Goal: Task Accomplishment & Management: Manage account settings

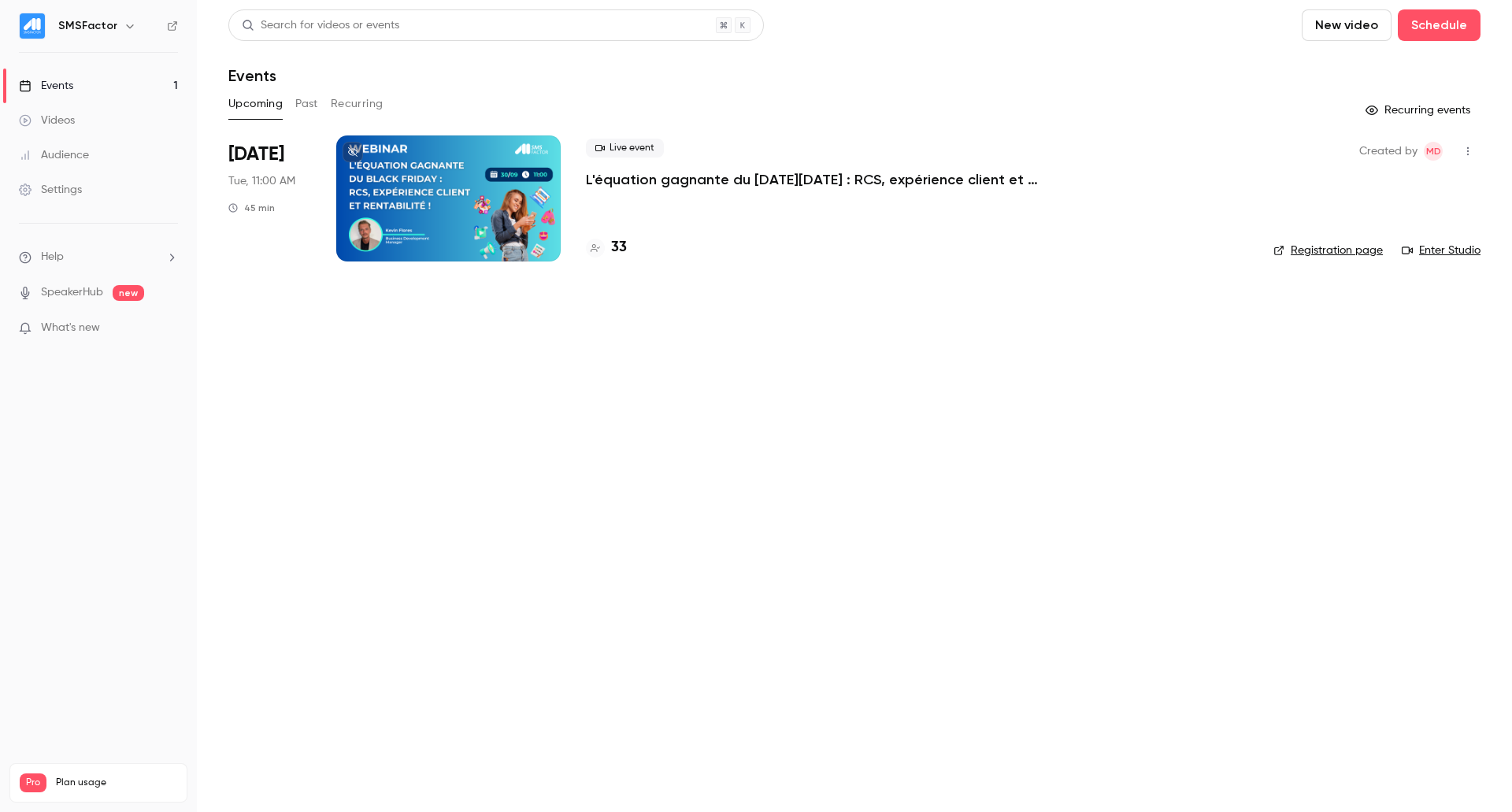
click at [400, 172] on div at bounding box center [449, 198] width 224 height 126
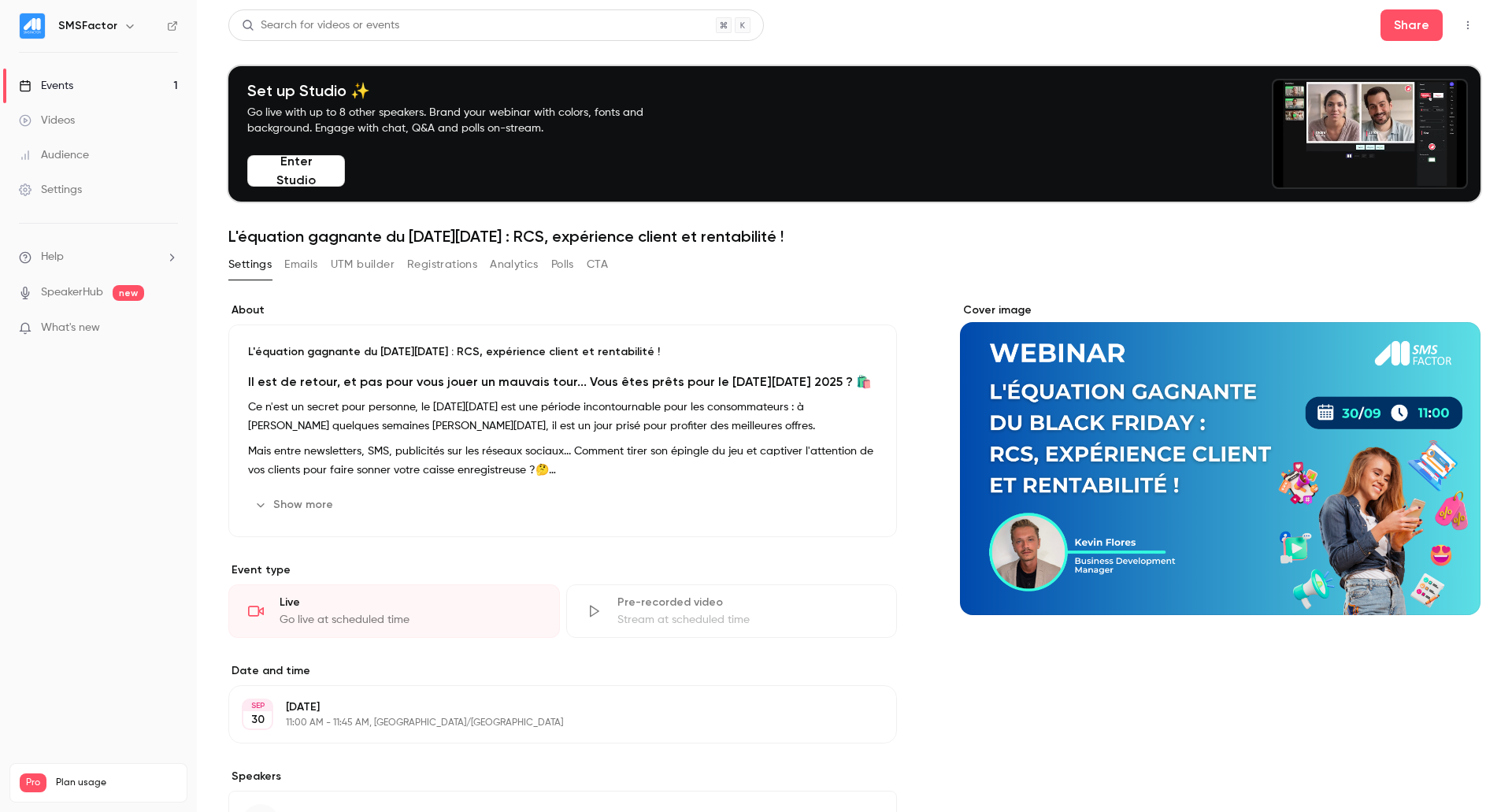
click at [100, 91] on link "Events 1" at bounding box center [98, 85] width 197 height 34
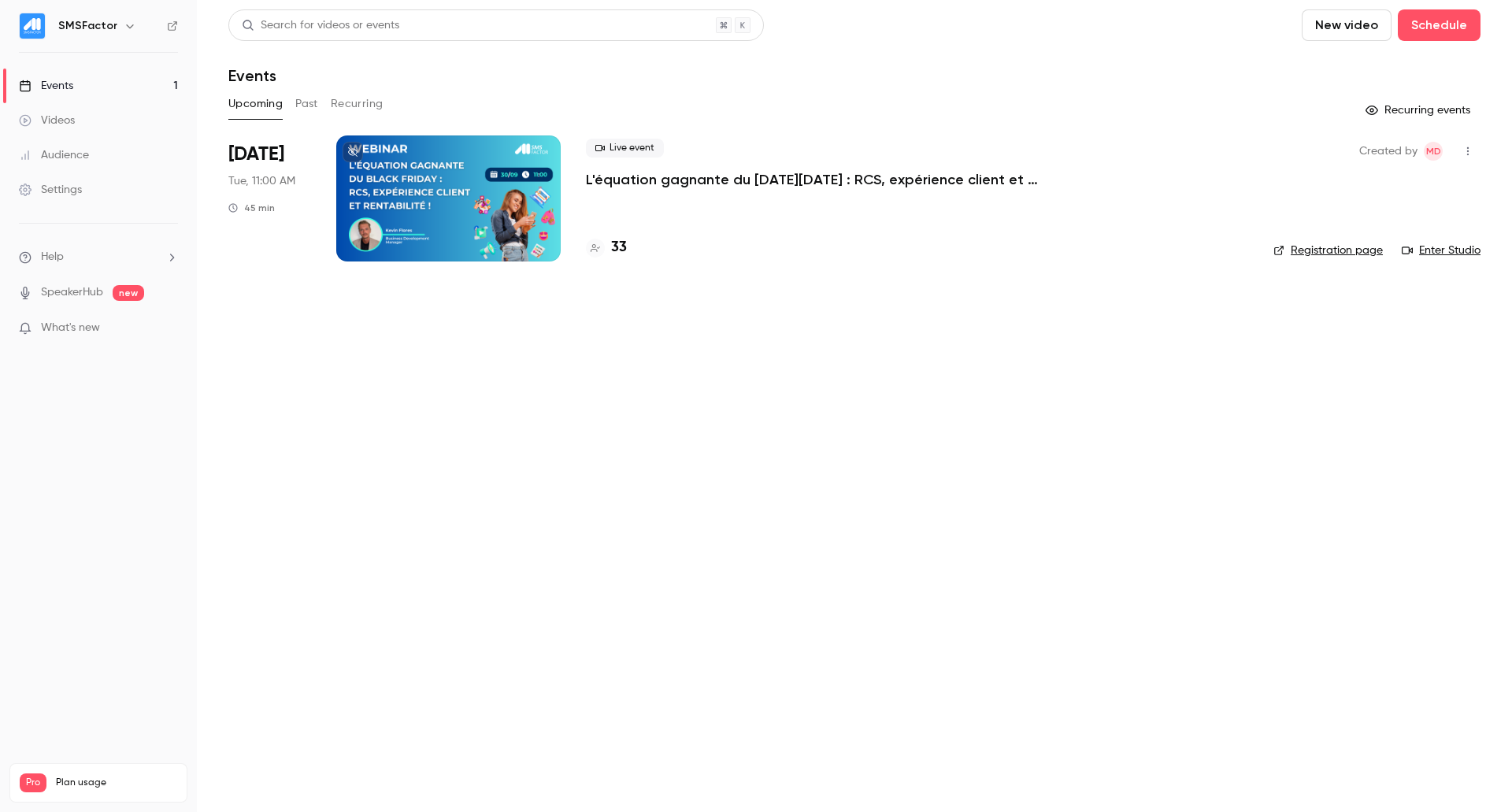
click at [285, 164] on span "[DATE]" at bounding box center [256, 154] width 56 height 25
click at [625, 177] on p "L'équation gagnante du [DATE][DATE] : RCS, expérience client et rentabilité !" at bounding box center [822, 179] width 472 height 19
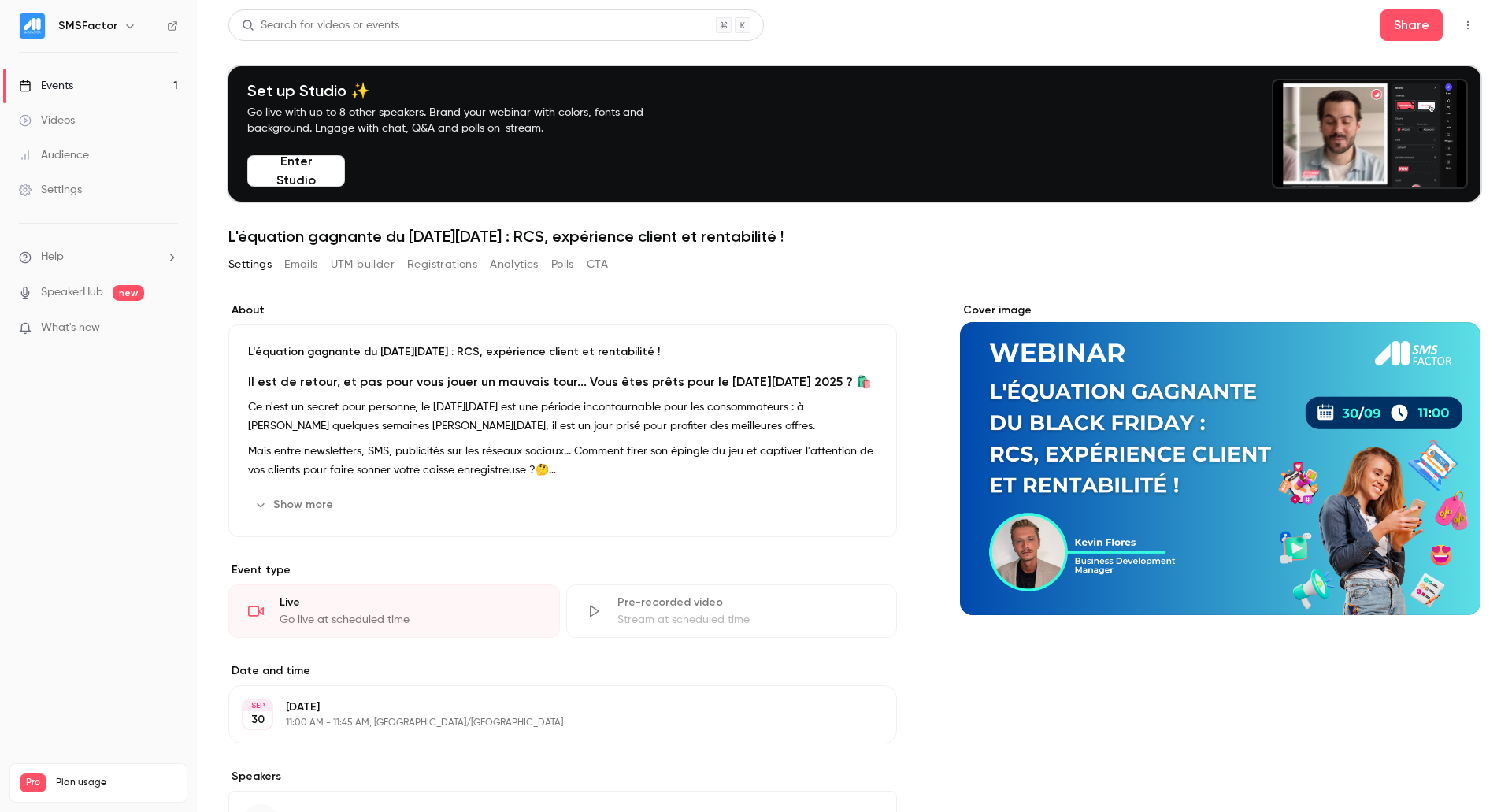
click at [311, 273] on button "Emails" at bounding box center [301, 265] width 33 height 25
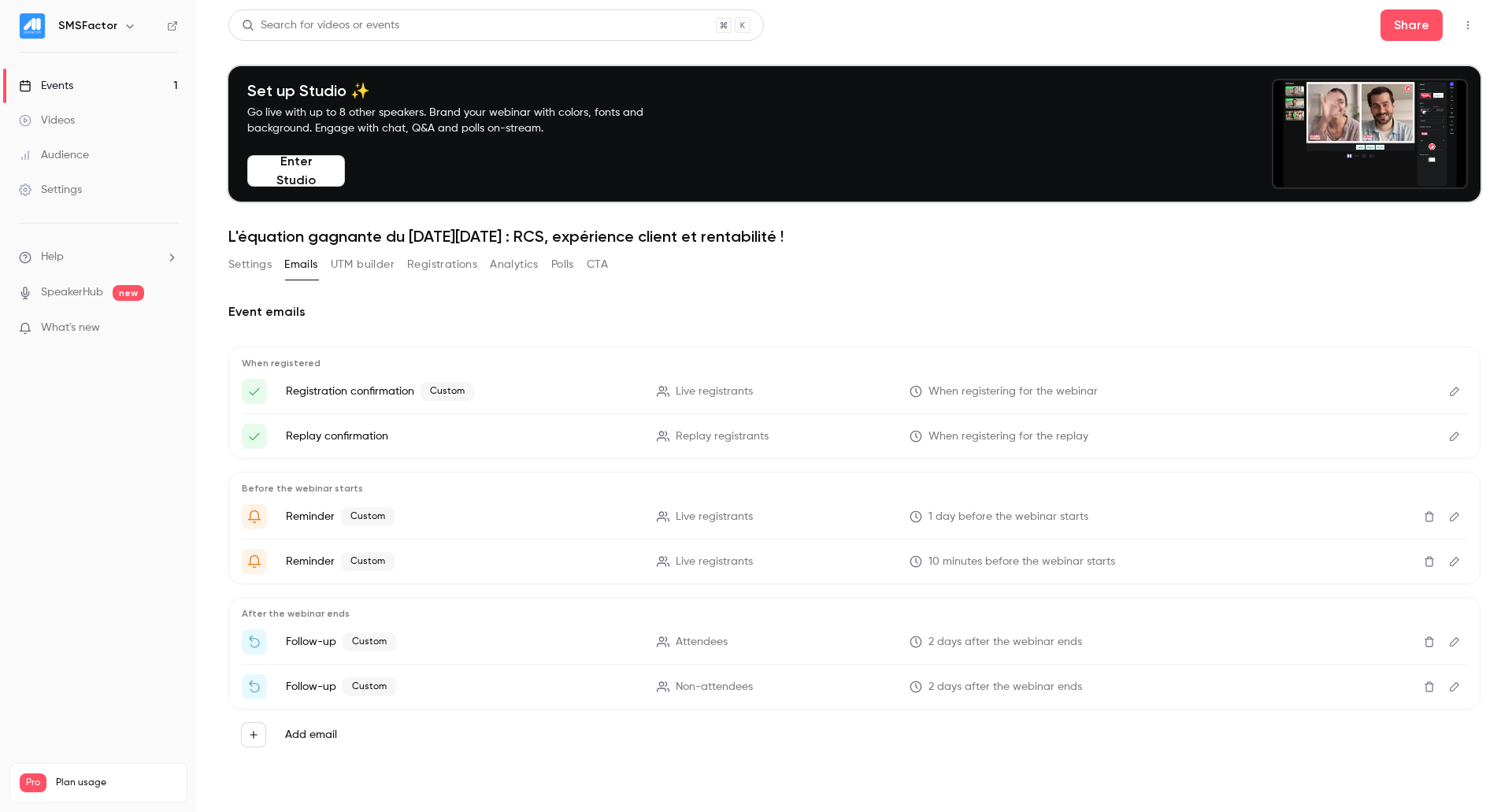
drag, startPoint x: 358, startPoint y: 265, endPoint x: 414, endPoint y: 264, distance: 56.0
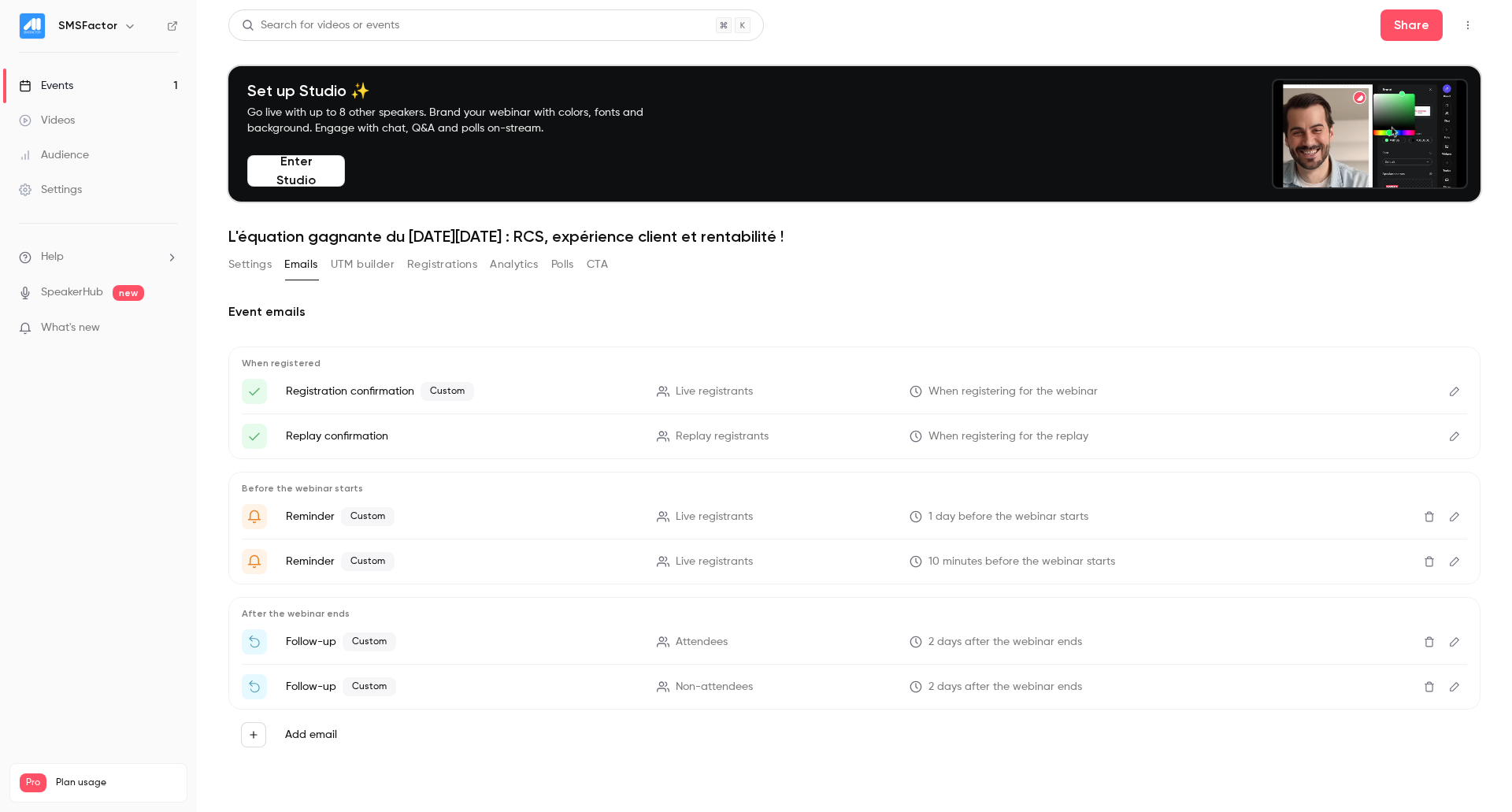
click at [362, 265] on button "UTM builder" at bounding box center [363, 265] width 64 height 25
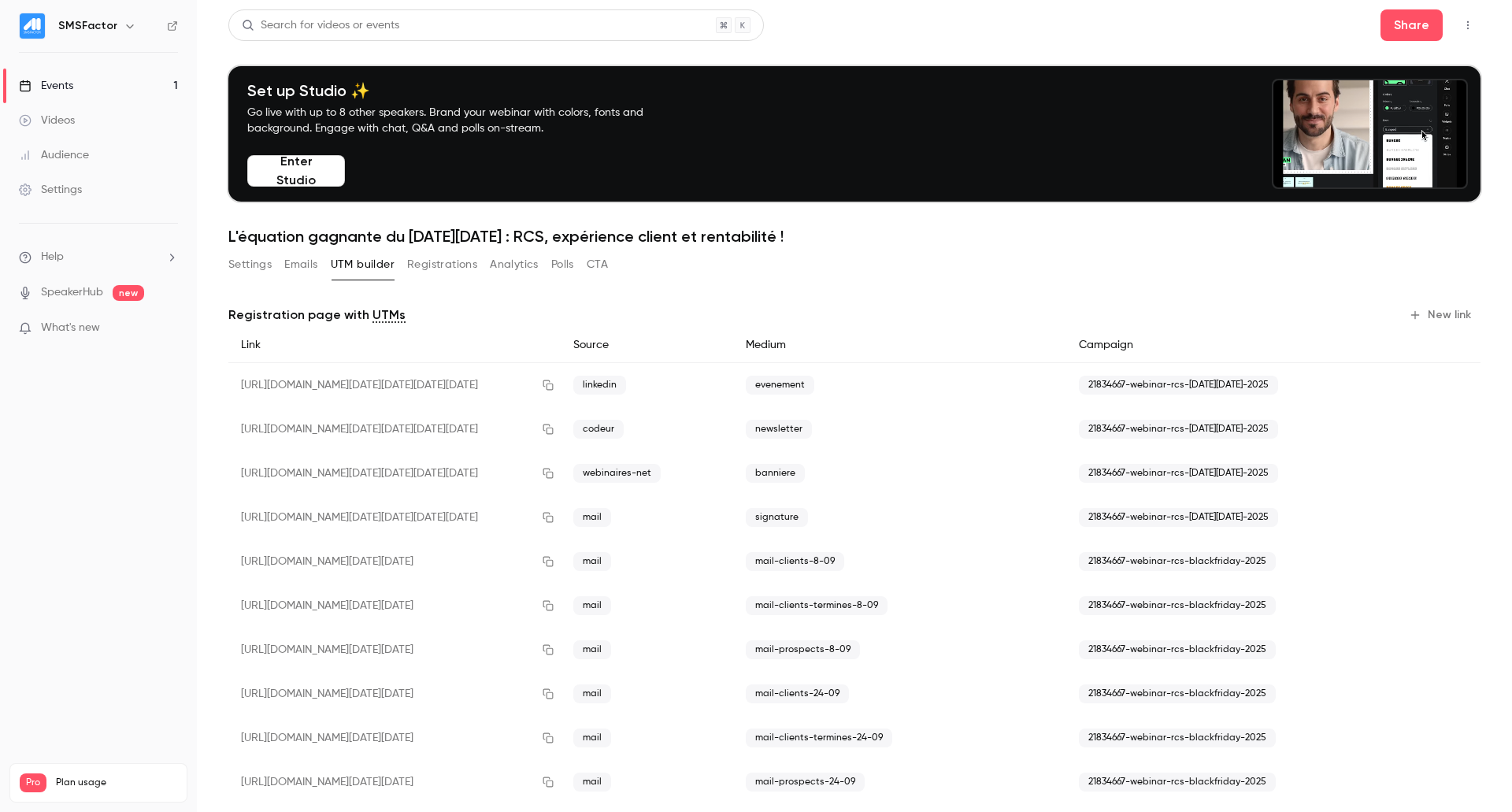
click at [437, 265] on button "Registrations" at bounding box center [442, 265] width 70 height 25
